Goal: Transaction & Acquisition: Purchase product/service

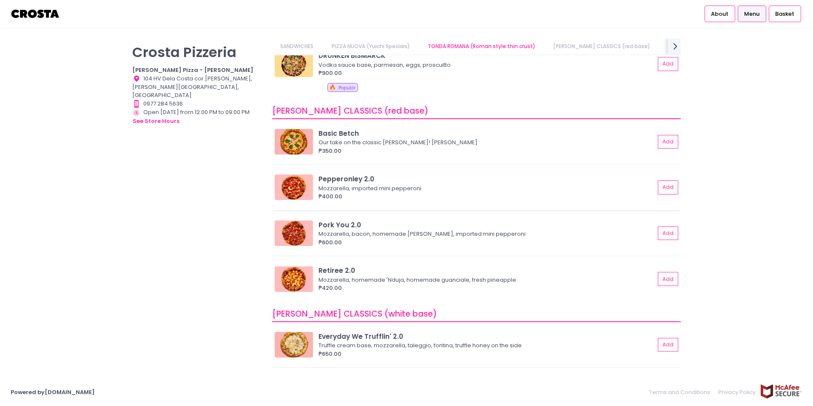
scroll to position [247, 0]
click at [665, 188] on button "Add" at bounding box center [669, 188] width 20 height 14
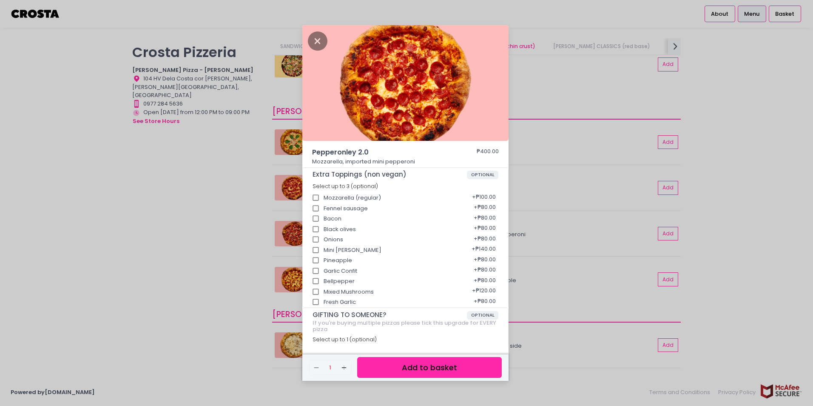
scroll to position [49, 0]
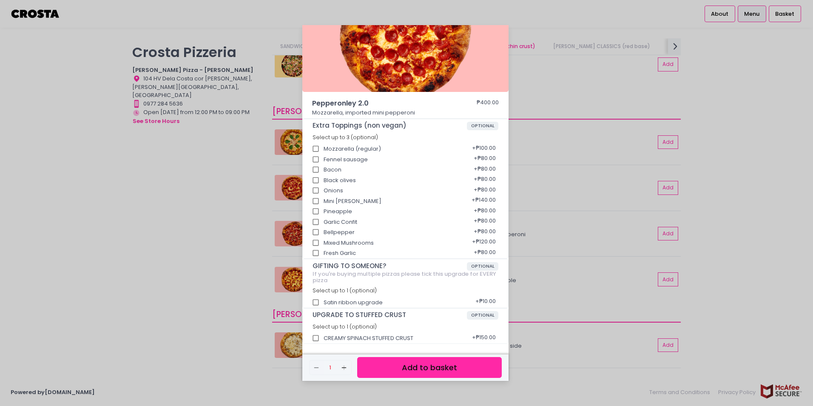
click at [435, 370] on button "Add to basket" at bounding box center [429, 367] width 145 height 21
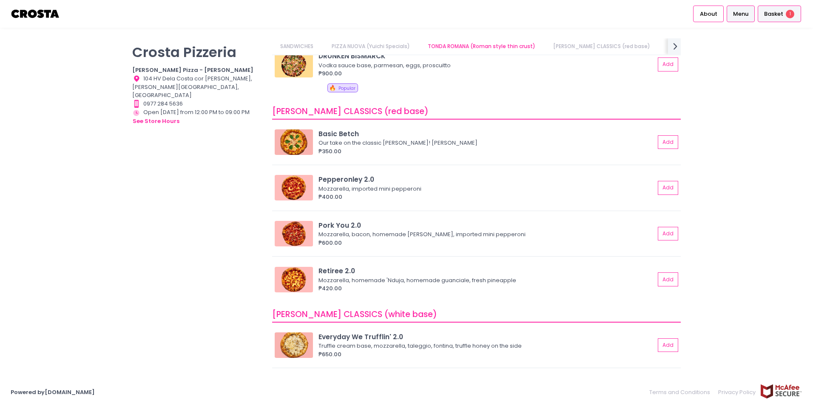
click at [782, 12] on span "Basket" at bounding box center [773, 14] width 19 height 9
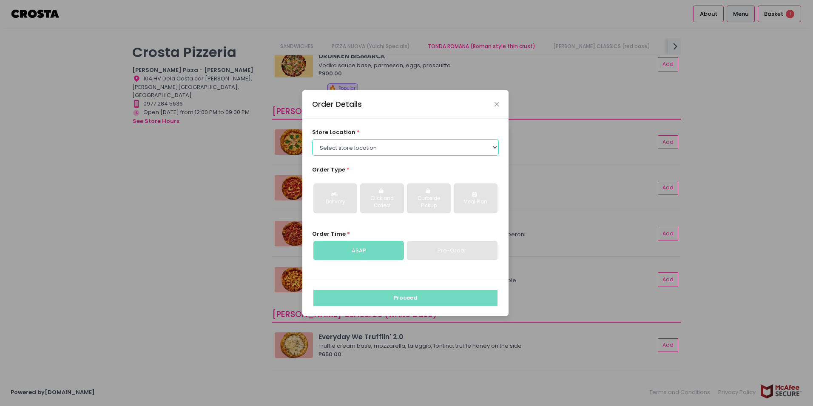
click at [375, 145] on select "Select store location Crosta Pizza - Salcedo Crosta Pizza - San Juan" at bounding box center [405, 147] width 187 height 16
select select "5fabb2e53664a8677beaeb89"
click at [312, 139] on select "Select store location Crosta Pizza - Salcedo Crosta Pizza - San Juan" at bounding box center [405, 147] width 187 height 16
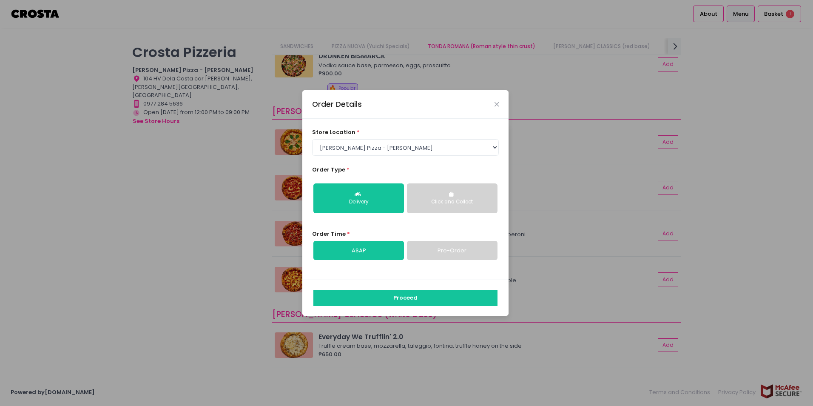
click at [465, 205] on div "Click and Collect" at bounding box center [452, 202] width 79 height 8
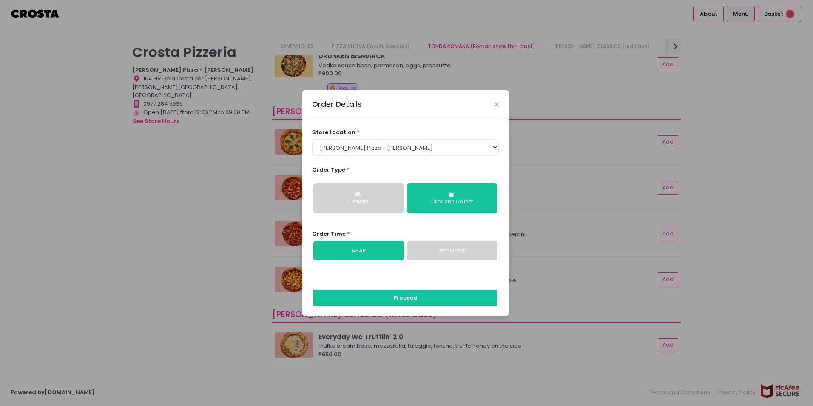
click at [454, 253] on link "Pre-Order" at bounding box center [452, 251] width 91 height 20
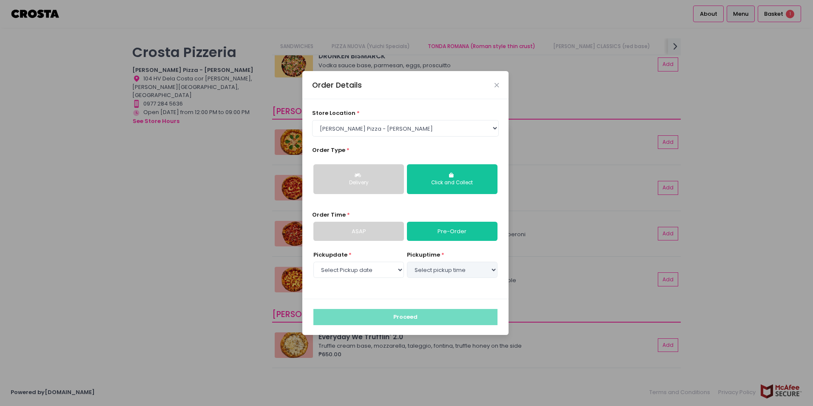
select select "2025-09-10"
click at [448, 266] on select "Select pickup time 04:00 PM - 04:30 PM 04:30 PM - 05:00 PM 05:00 PM - 05:30 PM …" at bounding box center [452, 269] width 91 height 16
select select "16:00"
click at [407, 261] on select "Select pickup time 04:00 PM - 04:30 PM 04:30 PM - 05:00 PM 05:00 PM - 05:30 PM …" at bounding box center [452, 269] width 91 height 16
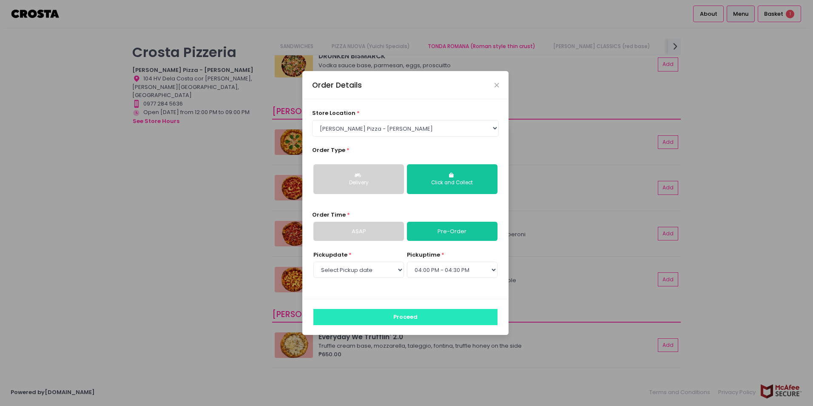
click at [435, 315] on button "Proceed" at bounding box center [405, 317] width 184 height 16
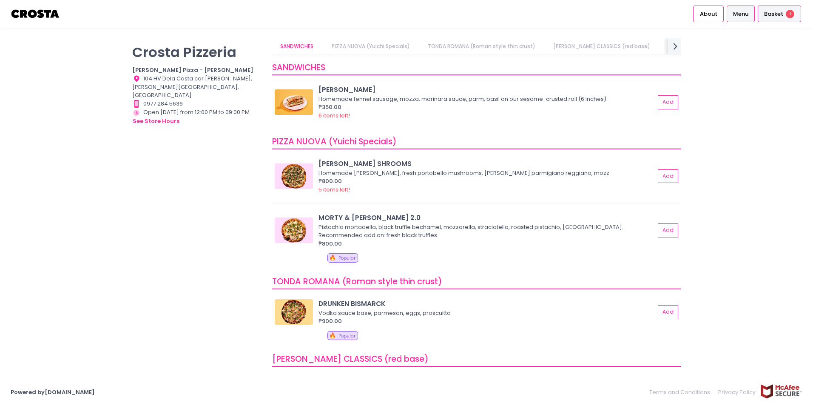
click at [771, 21] on div "Basket 1" at bounding box center [779, 14] width 43 height 17
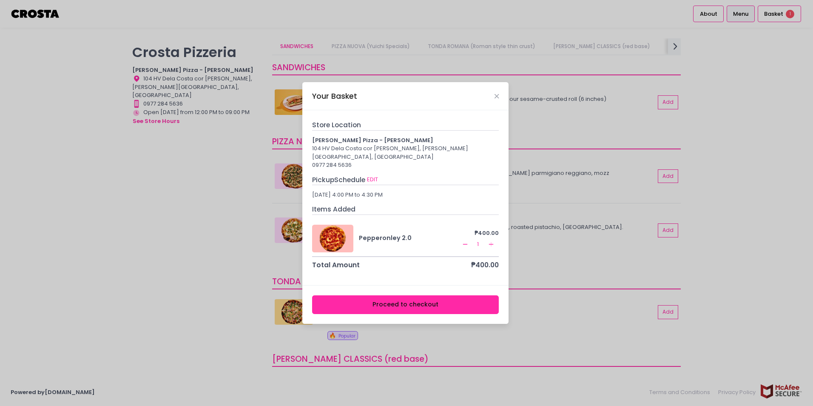
click at [464, 301] on button "Proceed to checkout" at bounding box center [405, 304] width 187 height 19
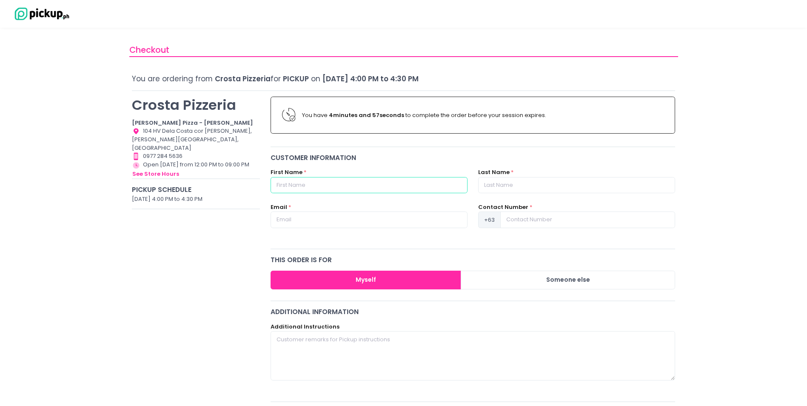
drag, startPoint x: 363, startPoint y: 193, endPoint x: 363, endPoint y: 186, distance: 6.4
click at [363, 193] on input "text" at bounding box center [368, 185] width 197 height 16
type input "JANVIN"
type input "CARISCAL"
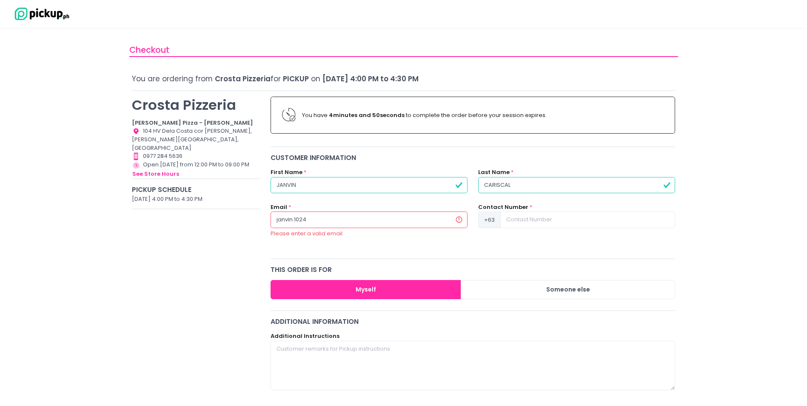
type input "janvin.1024@gmail.com"
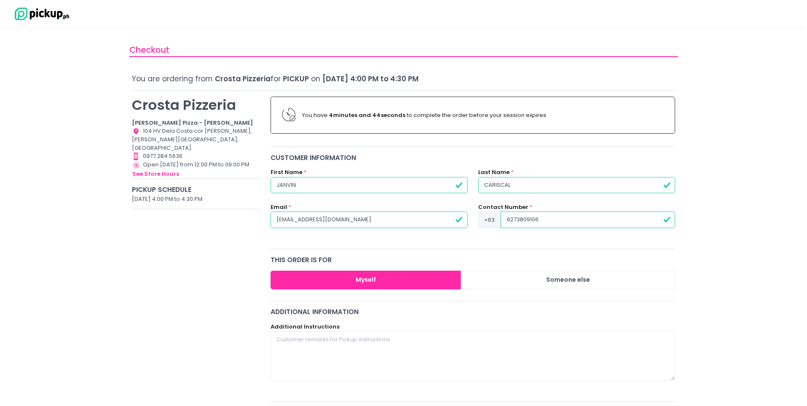
type input "9273809106"
click at [165, 318] on div "Crosta Pizzeria Crosta Pizza - Salcedo Location Created with Sketch. 104 HV Del…" at bounding box center [196, 395] width 139 height 609
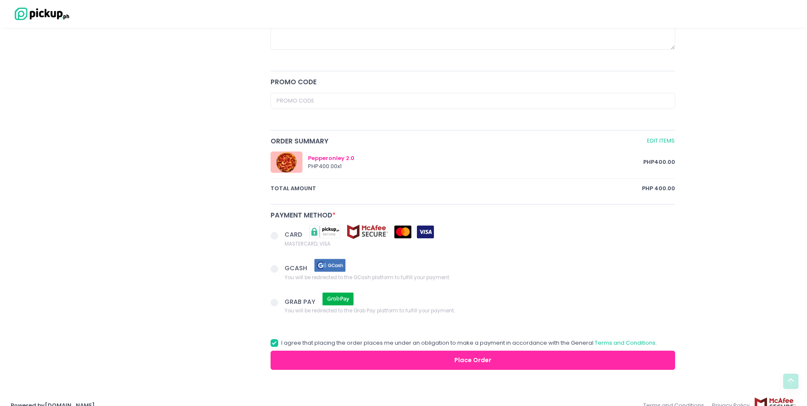
scroll to position [344, 0]
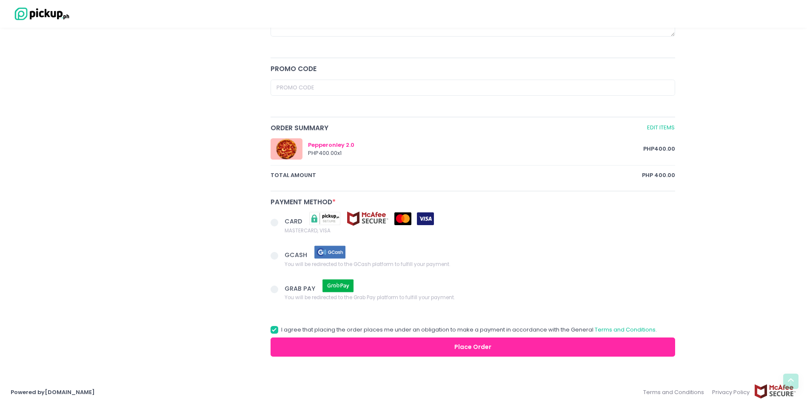
click at [274, 221] on span at bounding box center [274, 223] width 8 height 8
click at [281, 221] on input "CARD MASTERCARD, VISA" at bounding box center [284, 221] width 6 height 6
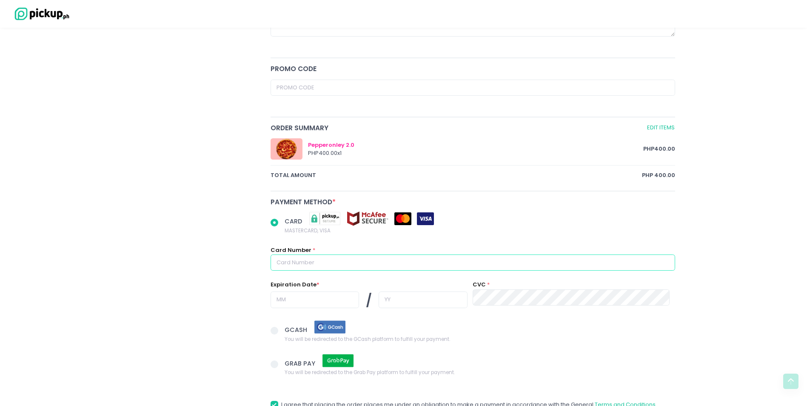
click at [382, 259] on input "text" at bounding box center [472, 262] width 405 height 16
radio input "true"
type input "5"
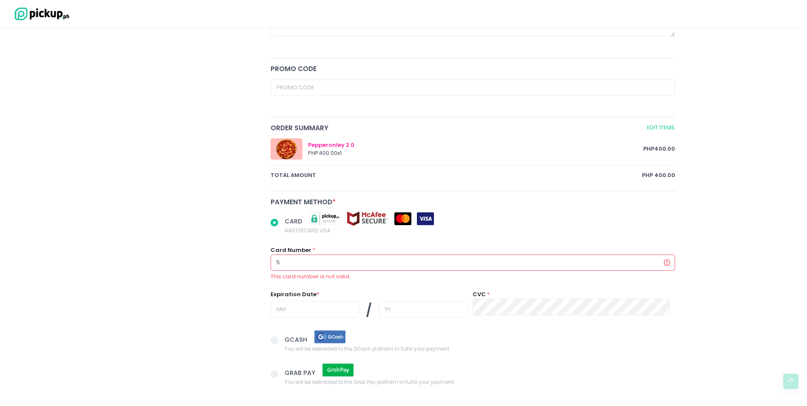
radio input "true"
type input "54"
radio input "true"
type input "542"
radio input "true"
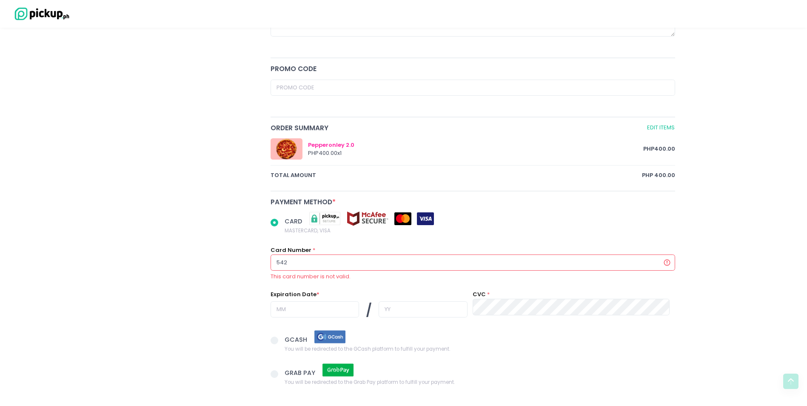
type input "5423"
radio input "true"
type input "54233"
radio input "true"
type input "542339"
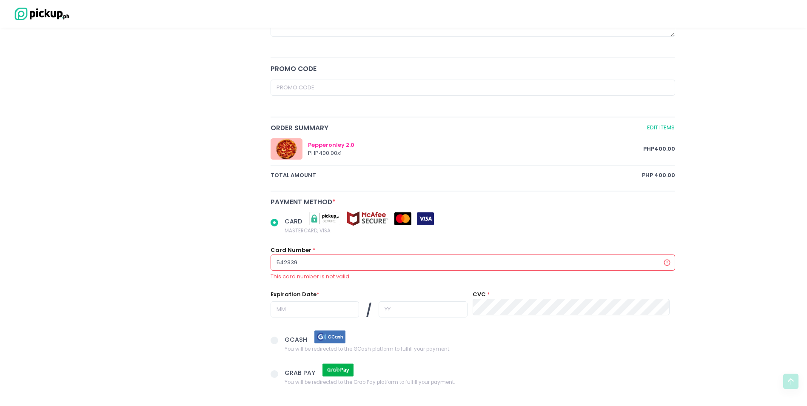
radio input "true"
type input "5423398"
radio input "true"
type input "54233989"
radio input "true"
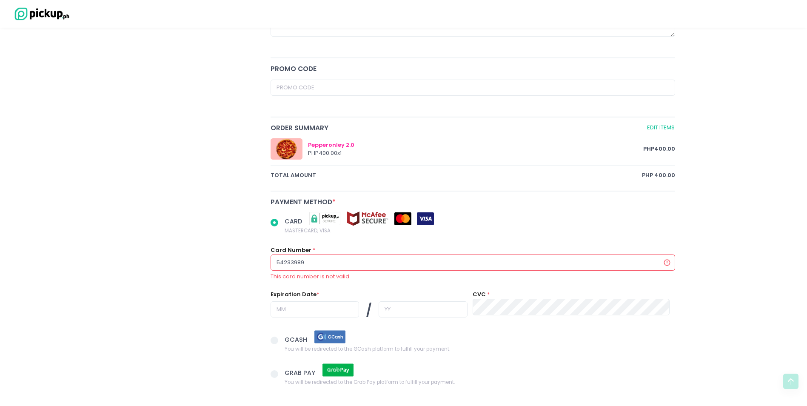
type input "542339890"
radio input "true"
type input "5423398906"
radio input "true"
type input "54233989065"
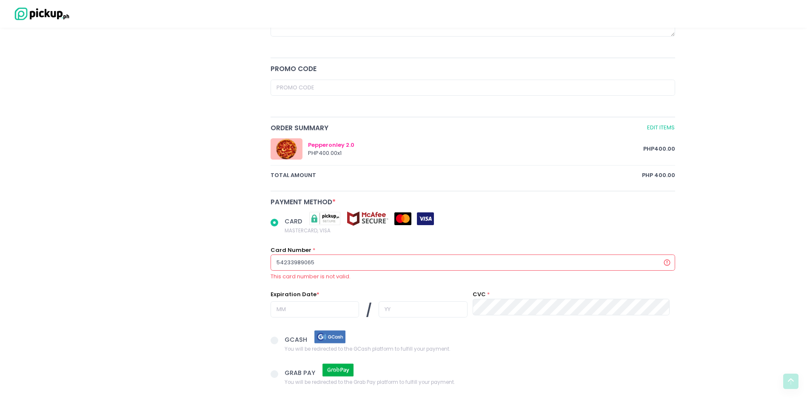
radio input "true"
type input "542339890654"
radio input "true"
type input "5423398906546"
radio input "true"
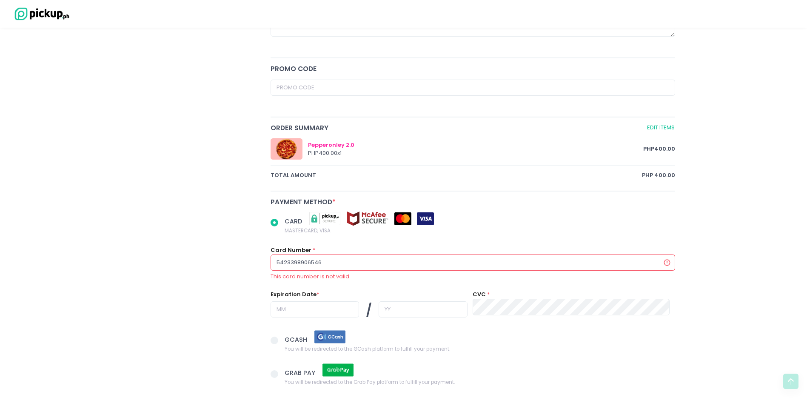
type input "54233989065469"
radio input "true"
type input "542339890654696"
radio input "true"
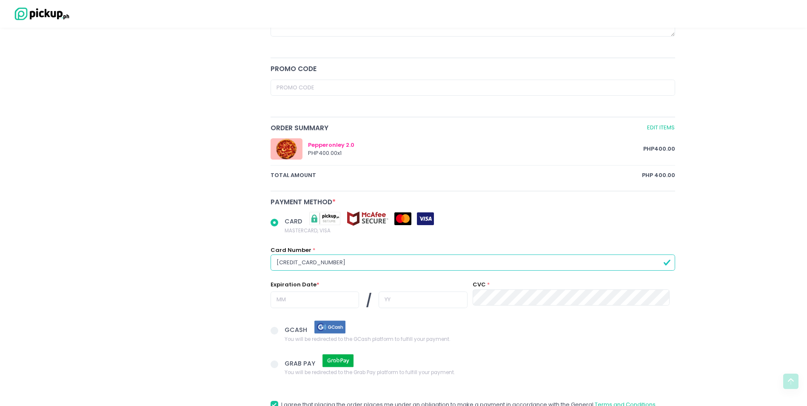
type input "5423398906546961"
radio input "true"
type input "1"
radio input "true"
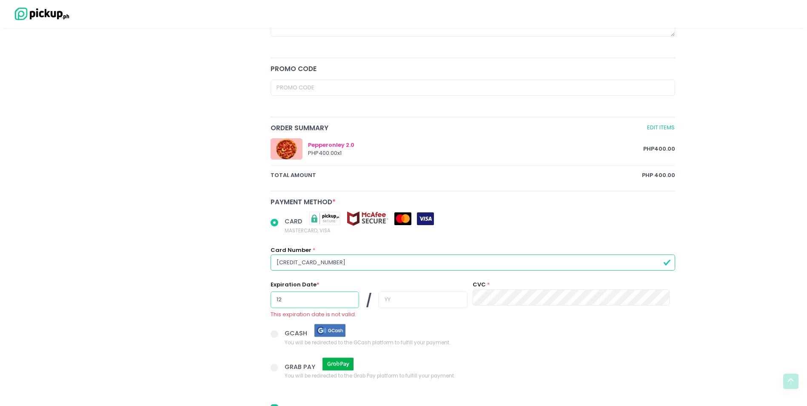
type input "12"
radio input "true"
type input "2"
radio input "true"
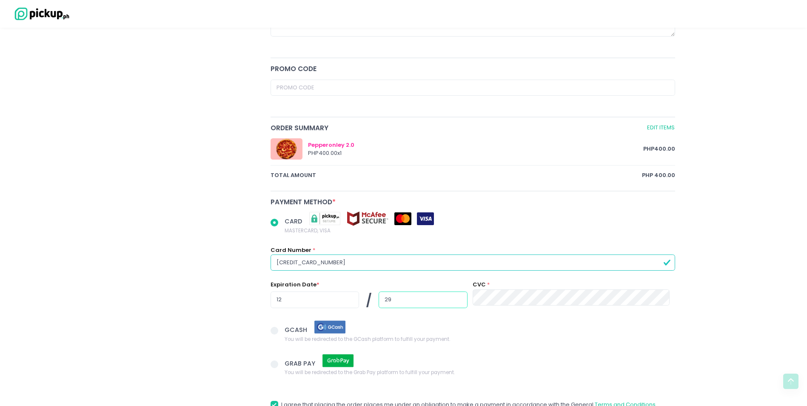
type input "29"
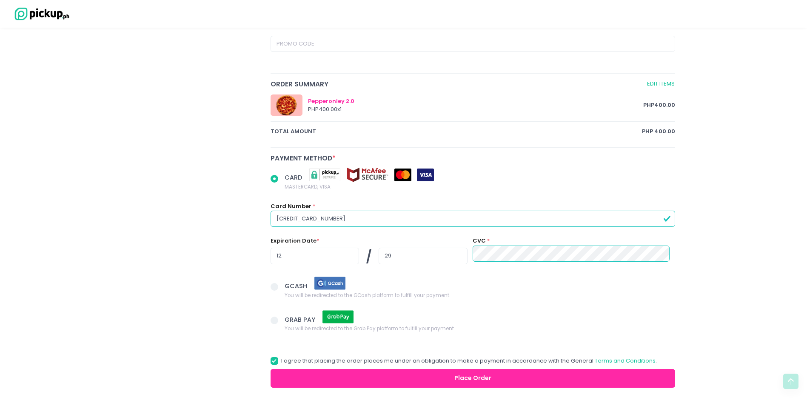
scroll to position [418, 0]
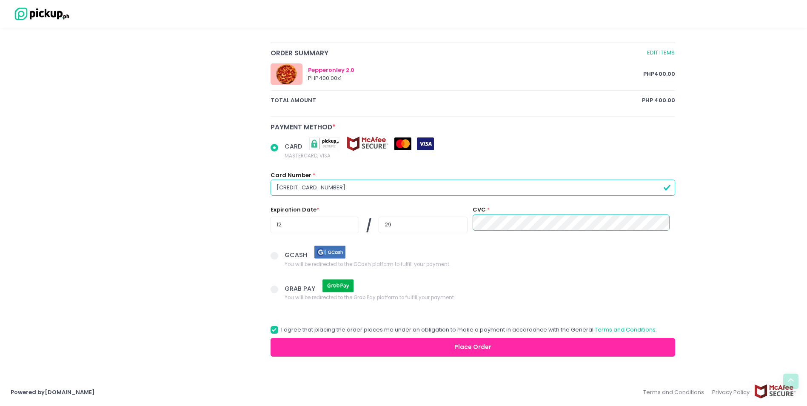
click at [142, 212] on div "Crosta Pizzeria Crosta Pizza - Salcedo Location Created with Sketch. 104 HV Del…" at bounding box center [196, 15] width 139 height 684
click at [291, 68] on div at bounding box center [286, 73] width 32 height 21
drag, startPoint x: 308, startPoint y: 69, endPoint x: 196, endPoint y: 97, distance: 115.0
click at [196, 97] on div "Crosta Pizzeria Crosta Pizza - Salcedo Location Created with Sketch. 104 HV Del…" at bounding box center [196, 15] width 139 height 684
click at [467, 344] on button "Place Order" at bounding box center [472, 347] width 405 height 19
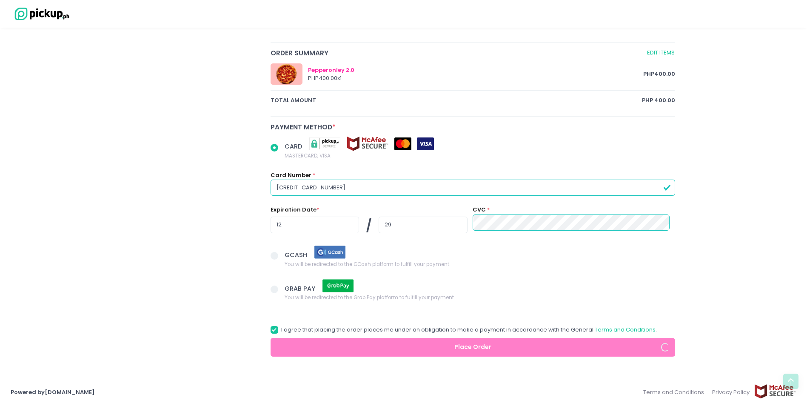
radio input "true"
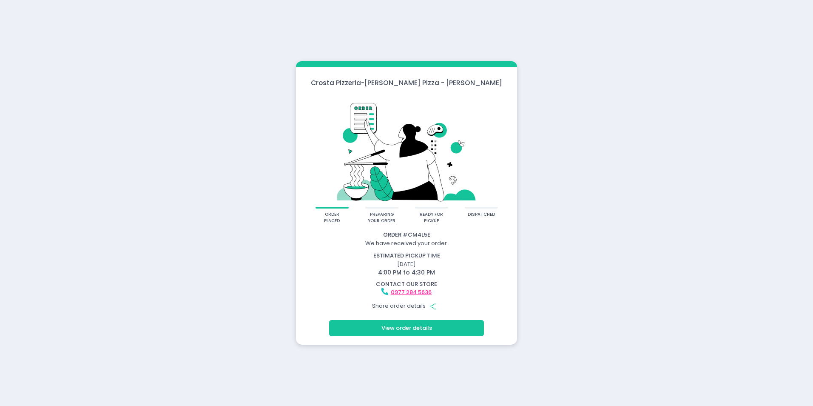
click at [438, 328] on button "View order details" at bounding box center [406, 328] width 155 height 16
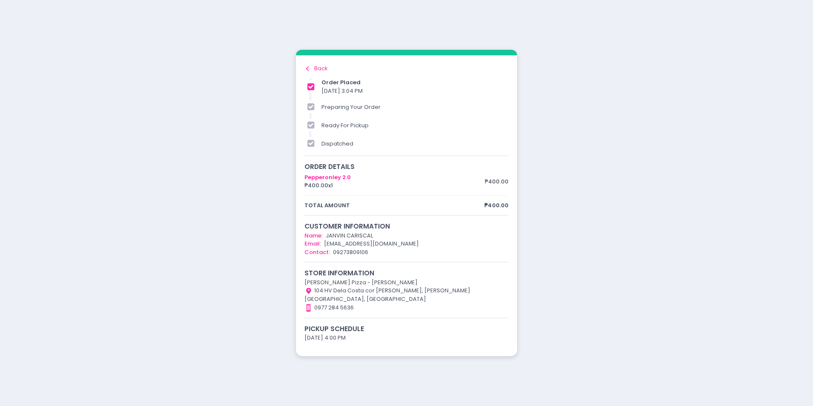
click at [325, 73] on div "Back to home Created with Sketch. Back" at bounding box center [406, 68] width 204 height 9
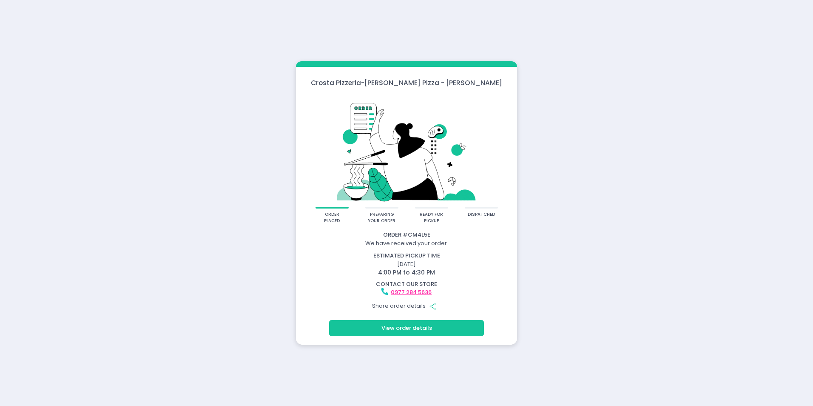
click at [437, 330] on button "View order details" at bounding box center [406, 328] width 155 height 16
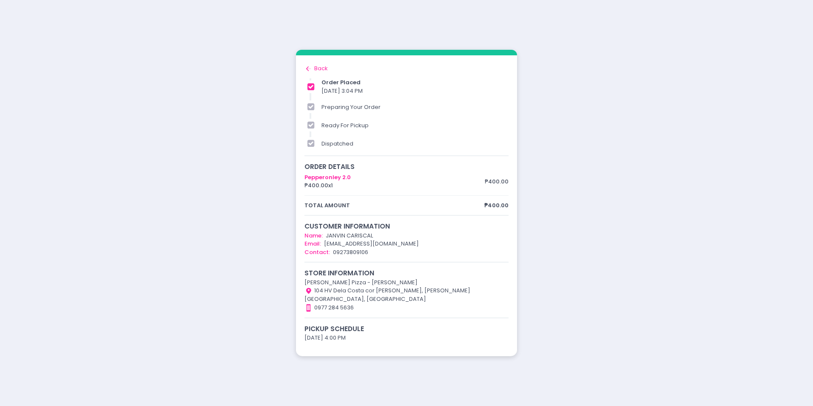
click at [467, 376] on div "order placed preparing your order ready for pickup dispatched Order # CM4L5E We…" at bounding box center [406, 203] width 813 height 406
click at [319, 73] on div "Back to home Created with Sketch. Back" at bounding box center [406, 68] width 204 height 9
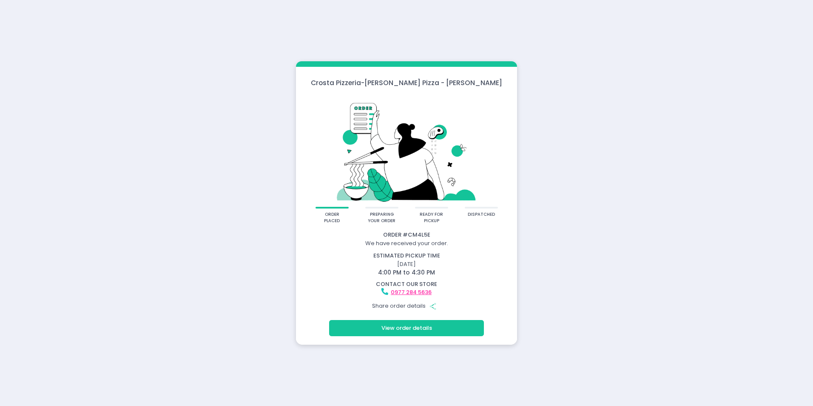
click at [600, 244] on div "Crosta Pizzeria - Crosta Pizza - Salcedo order placed preparing your order read…" at bounding box center [406, 203] width 813 height 406
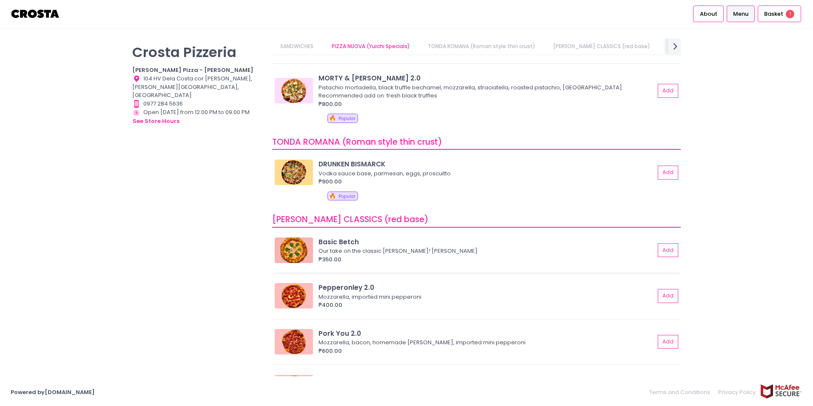
scroll to position [152, 0]
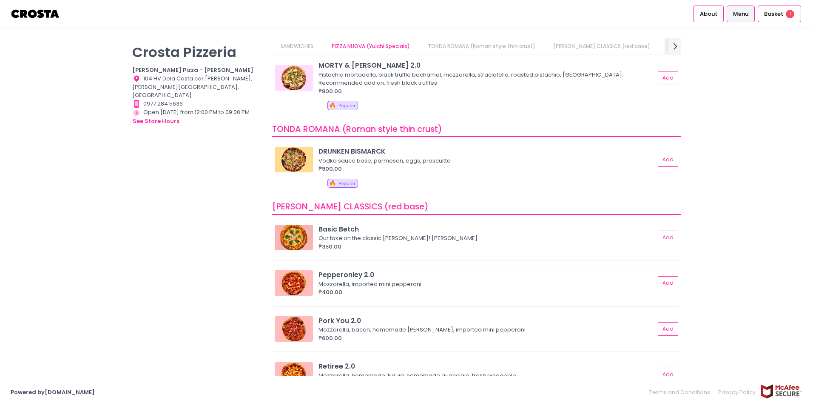
click at [284, 286] on img at bounding box center [294, 283] width 38 height 26
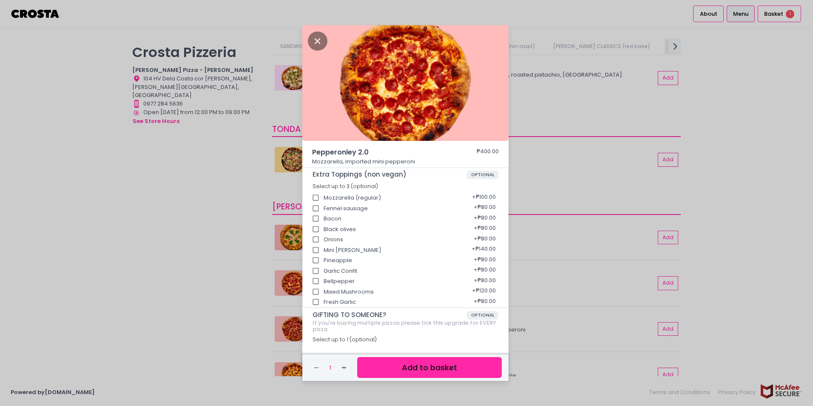
click at [244, 267] on div "Pepperonley 2.0 ₱400.00 Mozzarella, imported mini pepperoni Extra Toppings (non…" at bounding box center [406, 203] width 813 height 406
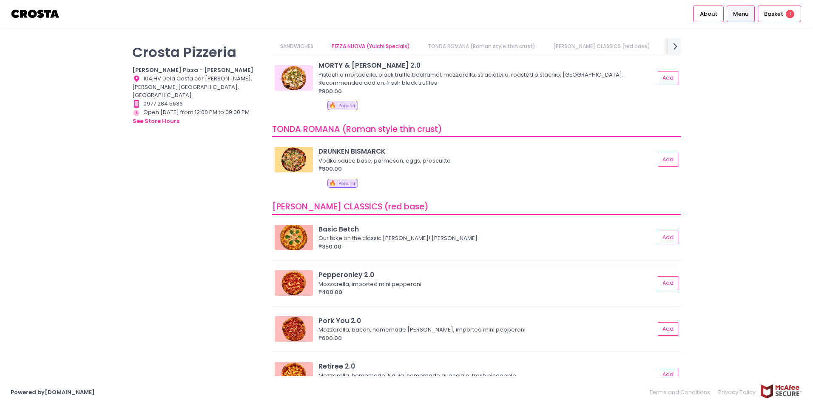
click at [335, 278] on div "Pepperonley 2.0" at bounding box center [486, 275] width 336 height 10
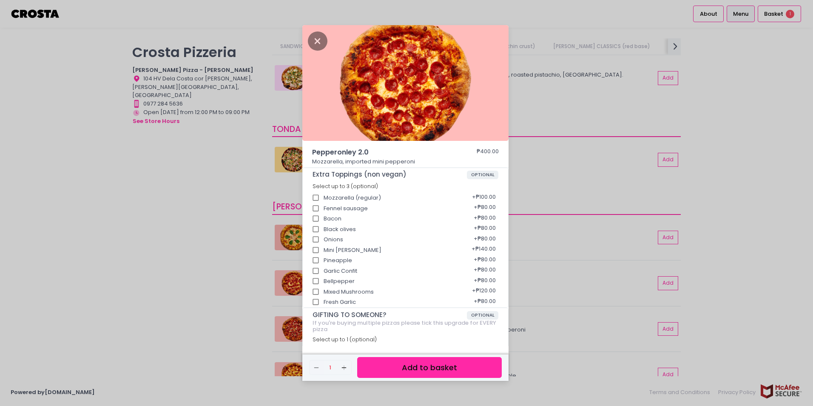
click at [116, 215] on div "Pepperonley 2.0 ₱400.00 Mozzarella, imported mini pepperoni Extra Toppings (non…" at bounding box center [406, 203] width 813 height 406
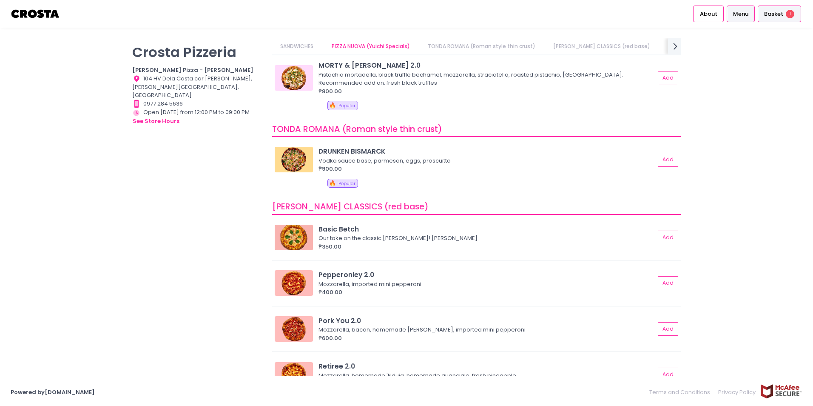
click at [770, 12] on span "Basket" at bounding box center [773, 14] width 19 height 9
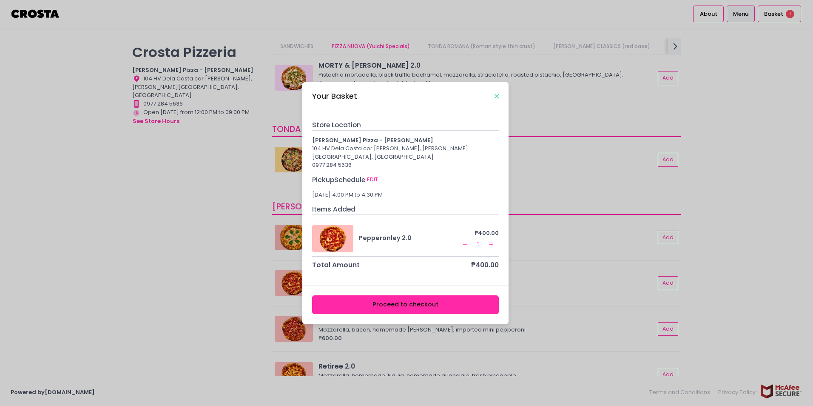
click at [496, 98] on icon "Close" at bounding box center [496, 96] width 4 height 6
